Goal: Transaction & Acquisition: Purchase product/service

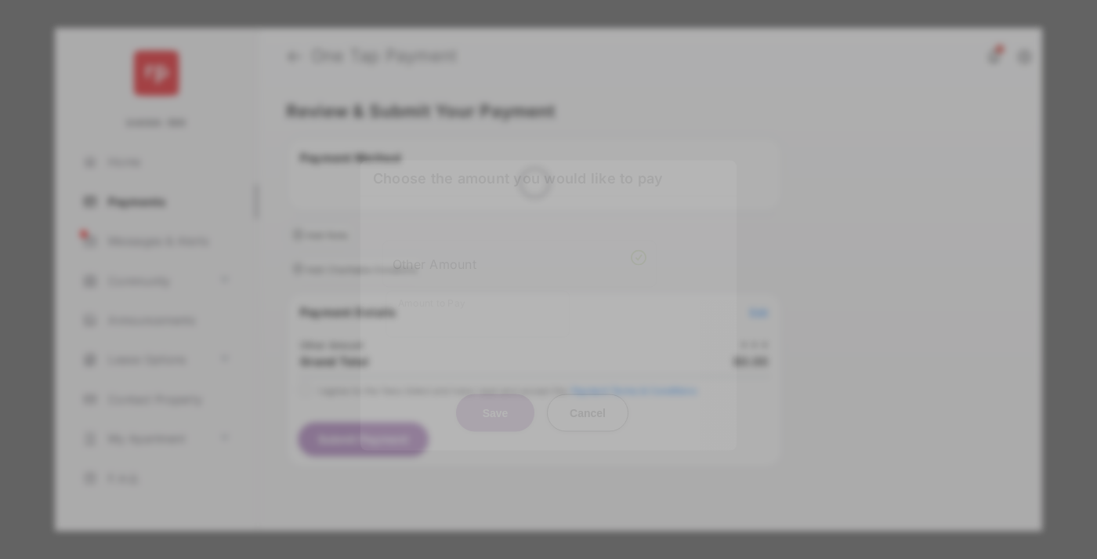
click at [520, 252] on div "Other Amount" at bounding box center [520, 263] width 254 height 27
type input "**"
click at [495, 393] on button "Save" at bounding box center [495, 412] width 78 height 38
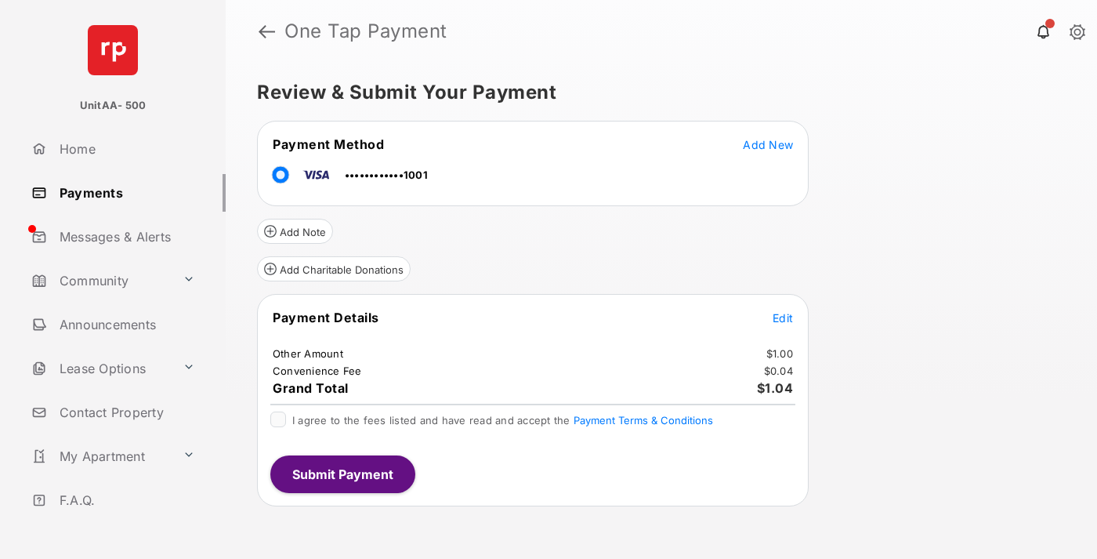
click at [783, 317] on span "Edit" at bounding box center [783, 317] width 20 height 13
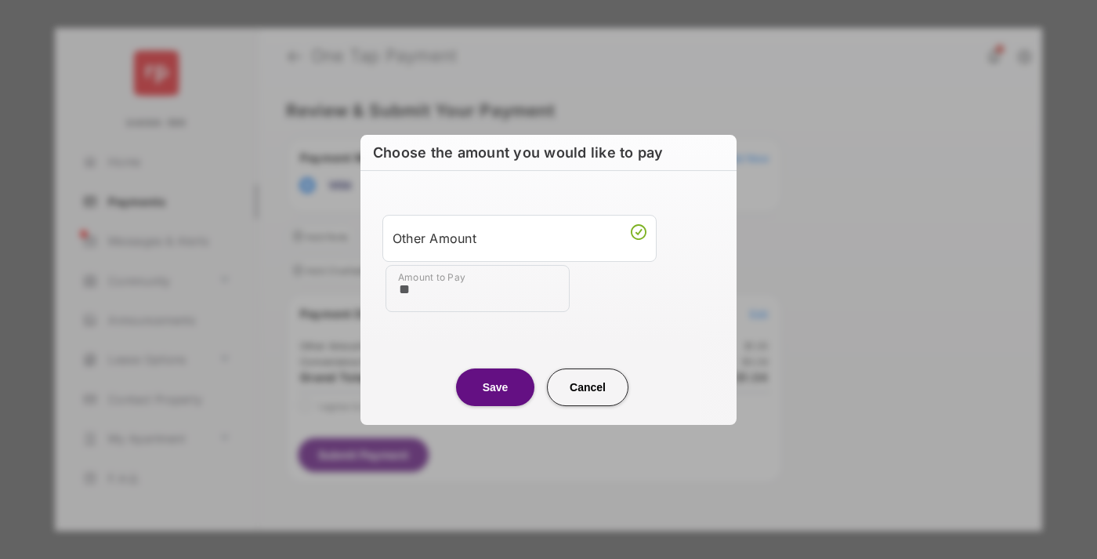
click at [495, 386] on button "Save" at bounding box center [495, 387] width 78 height 38
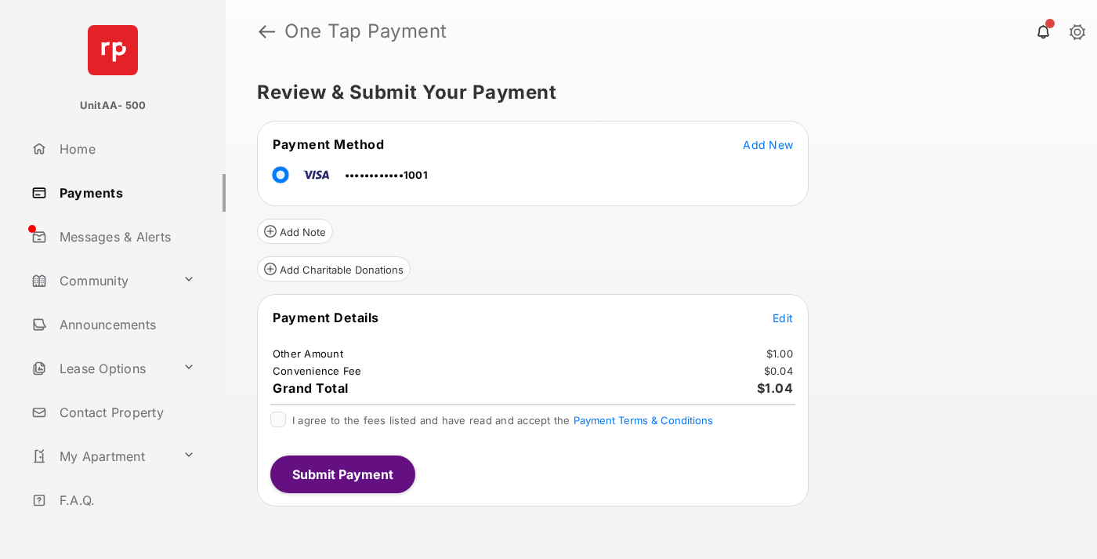
click at [342, 473] on button "Submit Payment" at bounding box center [342, 474] width 145 height 38
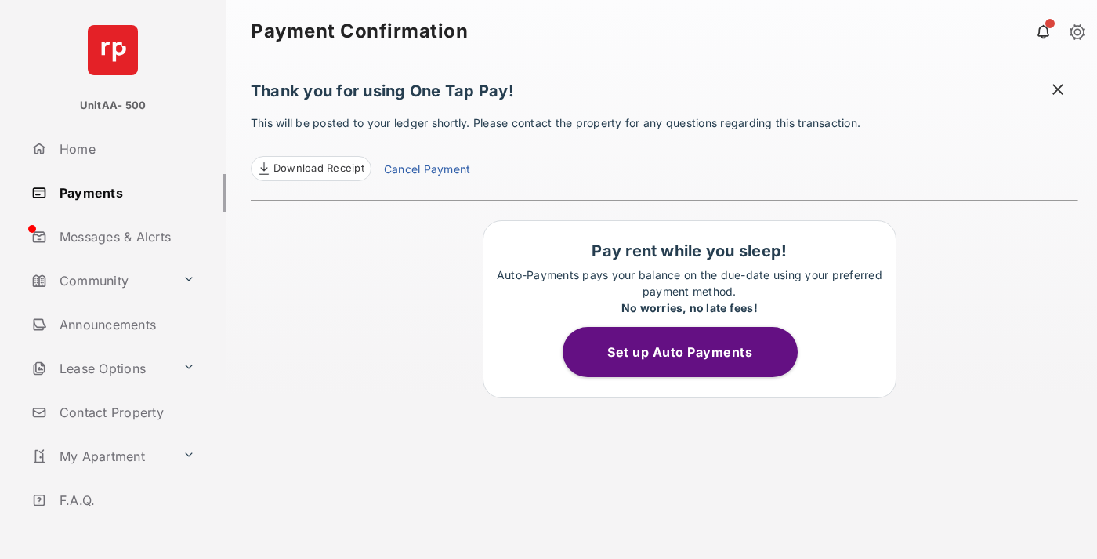
click at [122, 192] on link "Payments" at bounding box center [125, 193] width 201 height 38
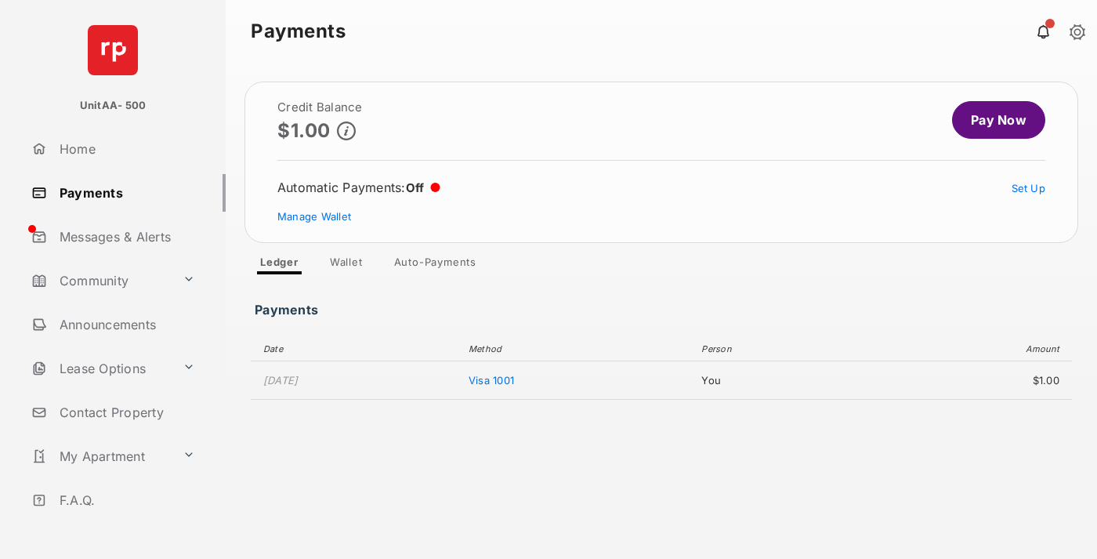
click at [992, 120] on link "Pay Now" at bounding box center [998, 120] width 93 height 38
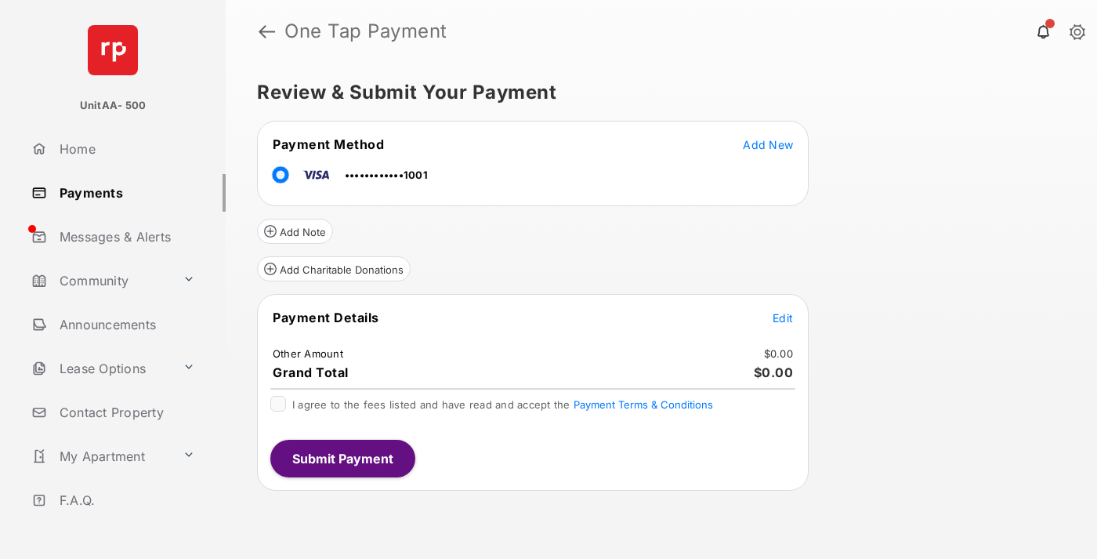
click at [783, 317] on span "Edit" at bounding box center [783, 317] width 20 height 13
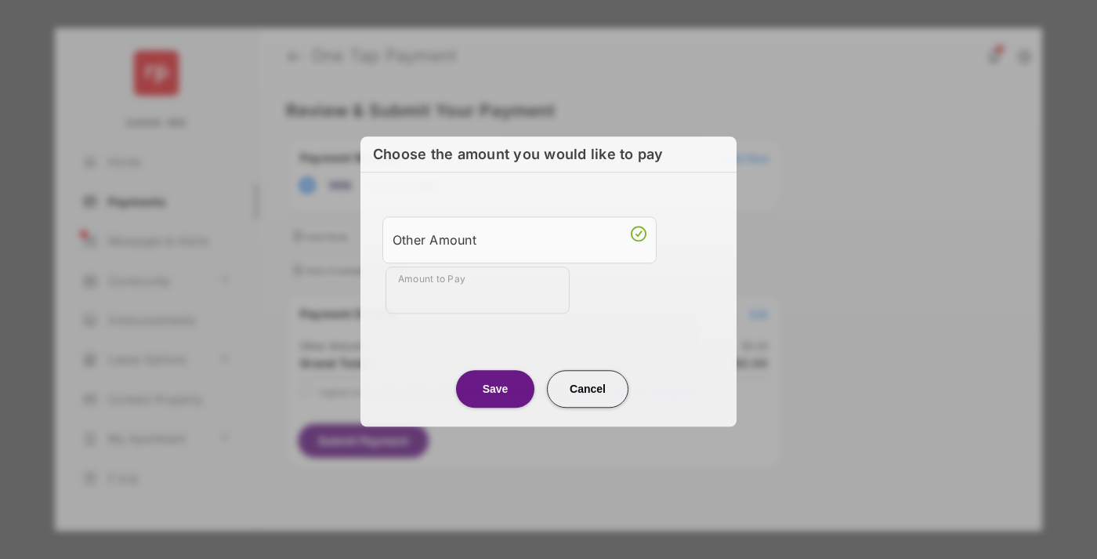
click at [520, 237] on div "Other Amount" at bounding box center [520, 239] width 254 height 27
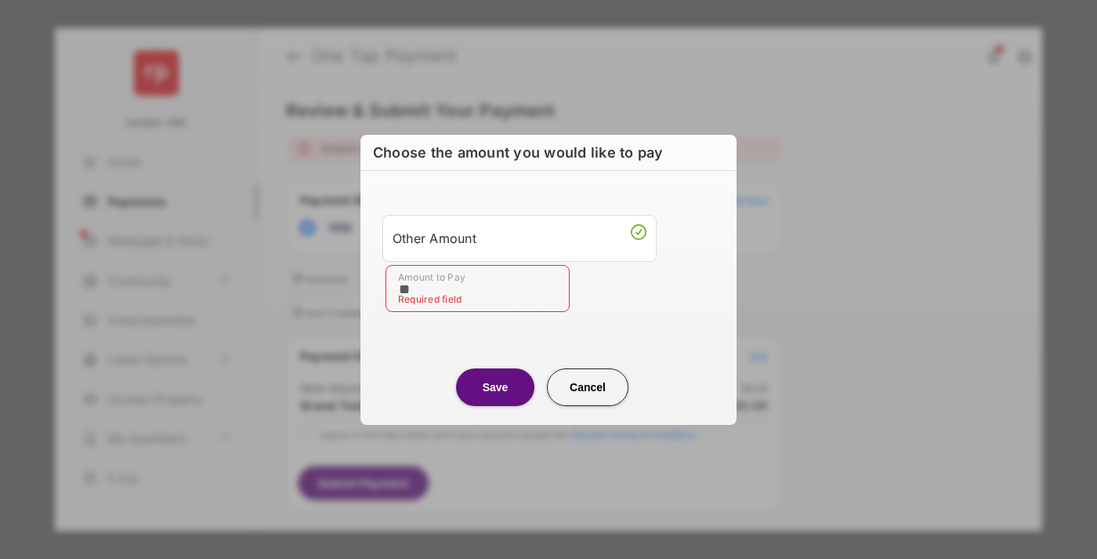
type input "**"
click at [495, 386] on button "Save" at bounding box center [495, 387] width 78 height 38
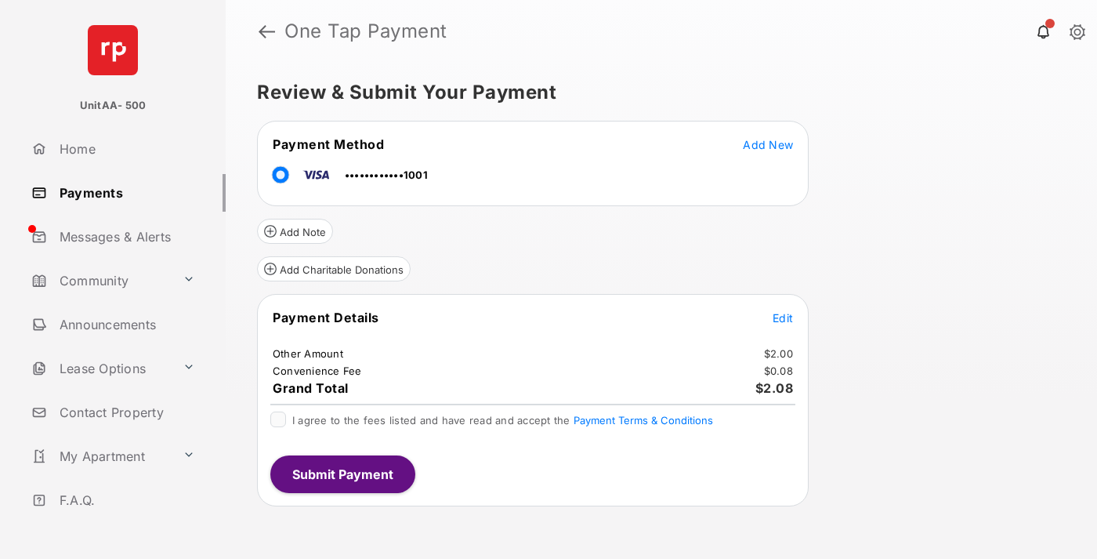
click at [342, 473] on button "Submit Payment" at bounding box center [342, 474] width 145 height 38
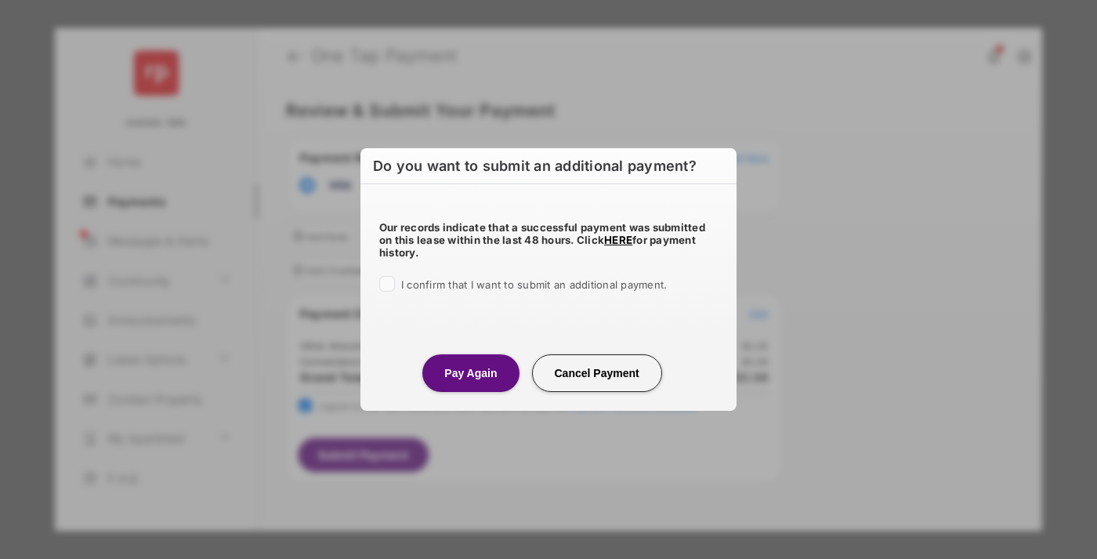
click at [470, 372] on button "Pay Again" at bounding box center [470, 373] width 96 height 38
